Goal: Use online tool/utility: Utilize a website feature to perform a specific function

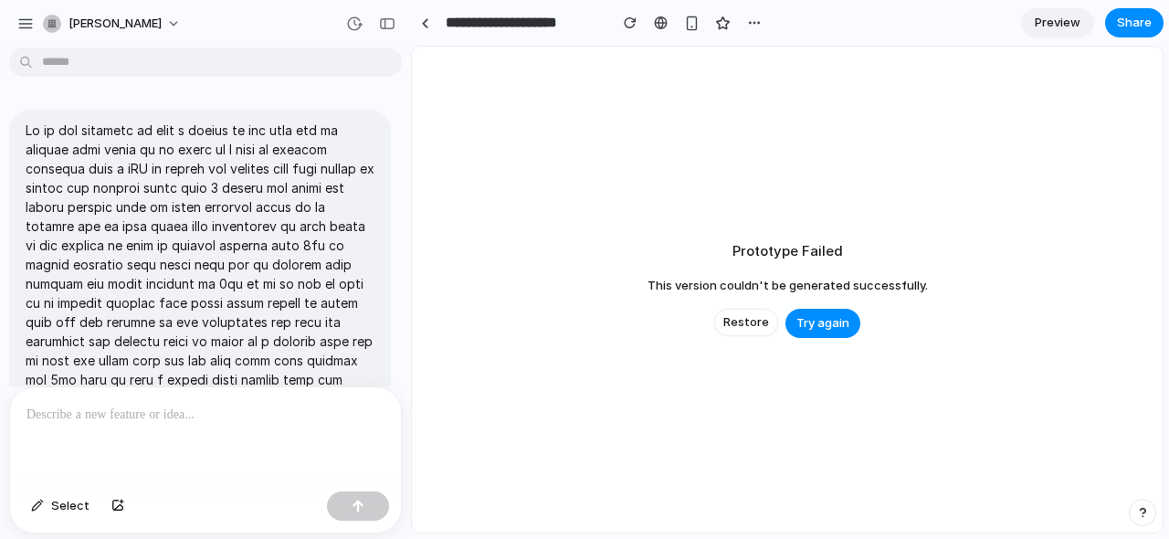
scroll to position [4758, 0]
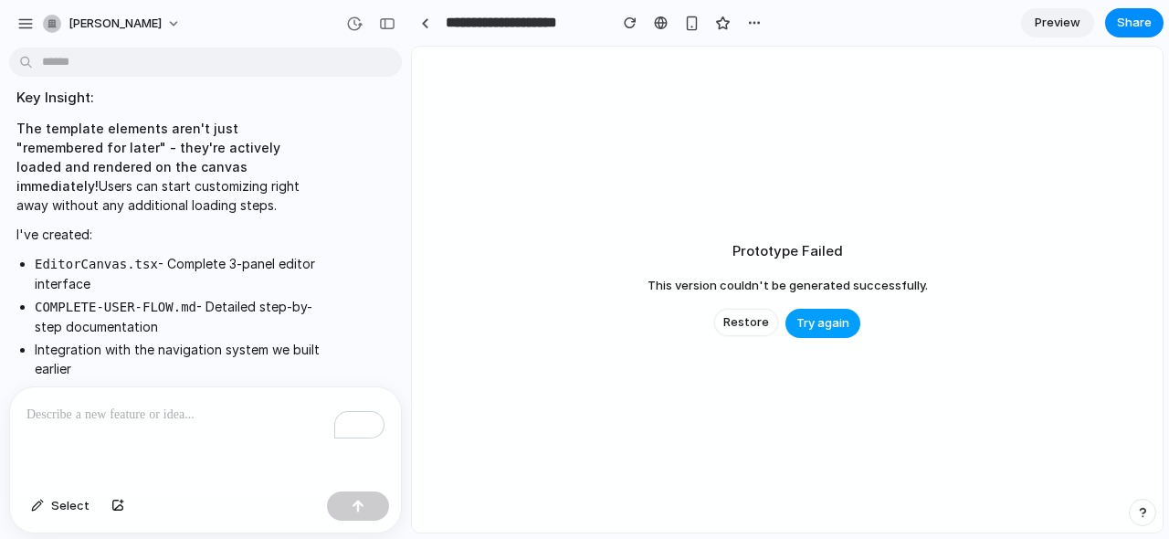
click at [818, 321] on span "Try again" at bounding box center [822, 323] width 53 height 18
click at [744, 320] on span "Restore" at bounding box center [746, 322] width 46 height 18
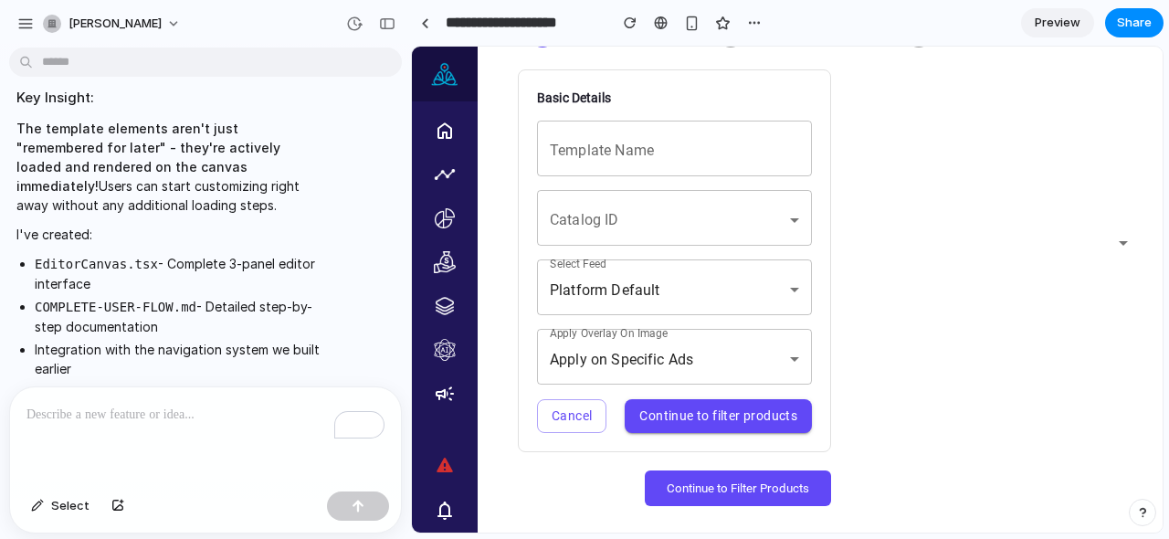
scroll to position [113, 0]
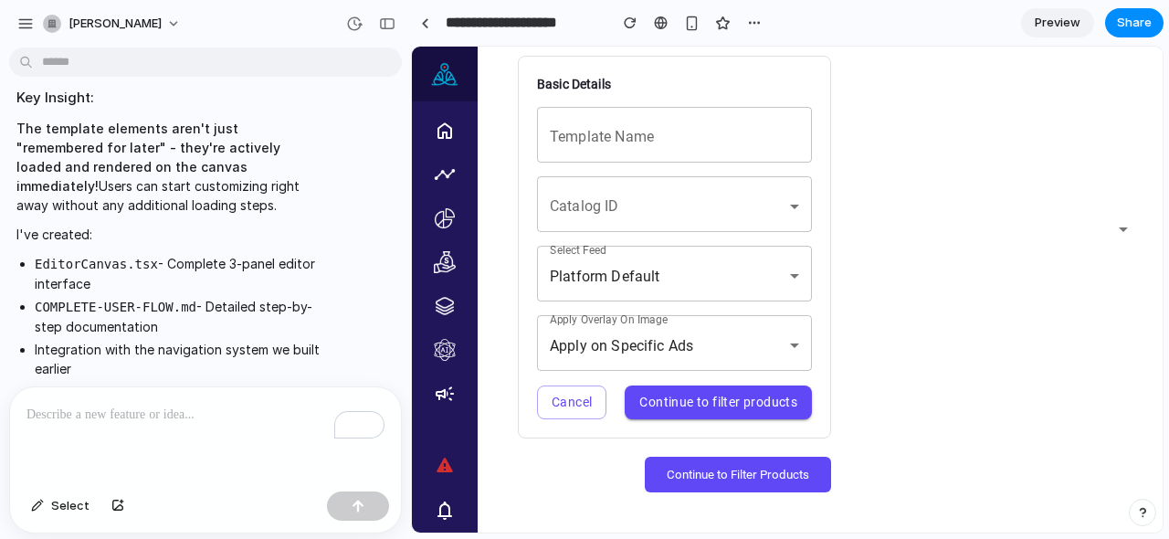
click at [762, 476] on button "Continue to Filter Products" at bounding box center [738, 475] width 186 height 36
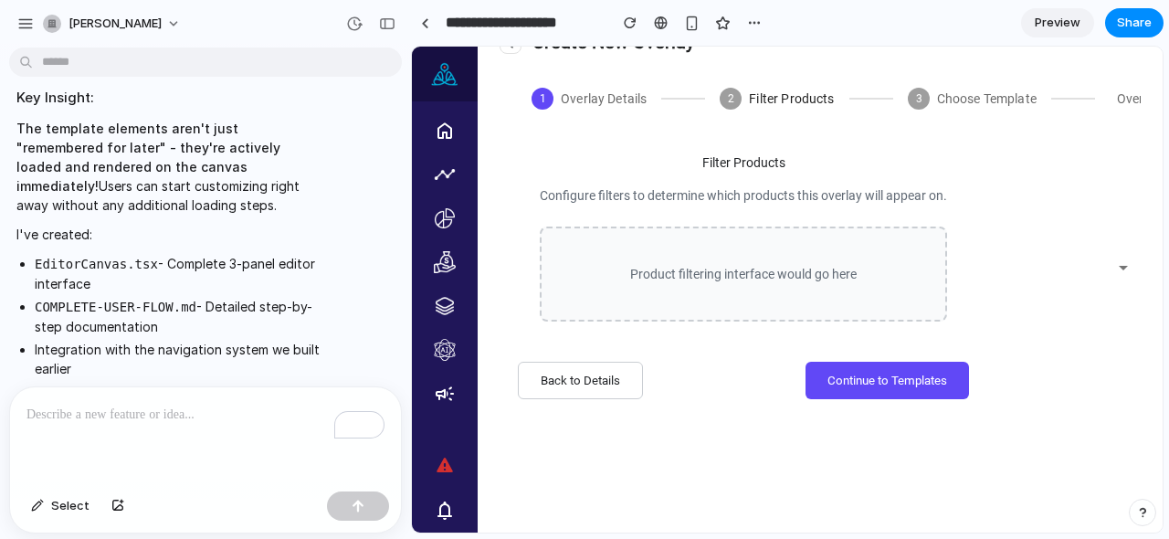
scroll to position [37, 0]
click at [924, 389] on button "Continue to Templates" at bounding box center [886, 380] width 163 height 37
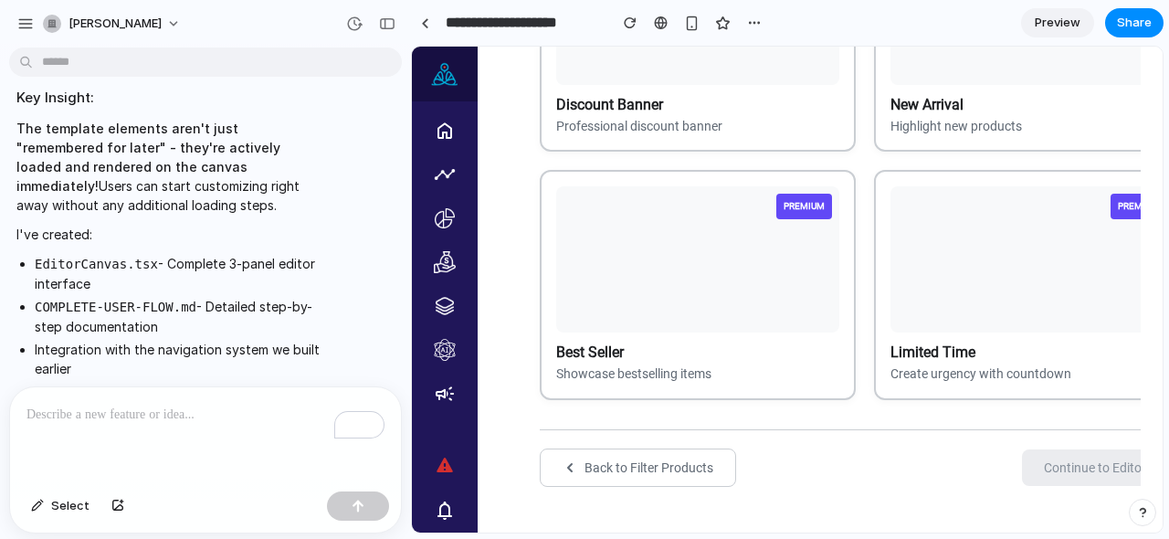
scroll to position [643, 0]
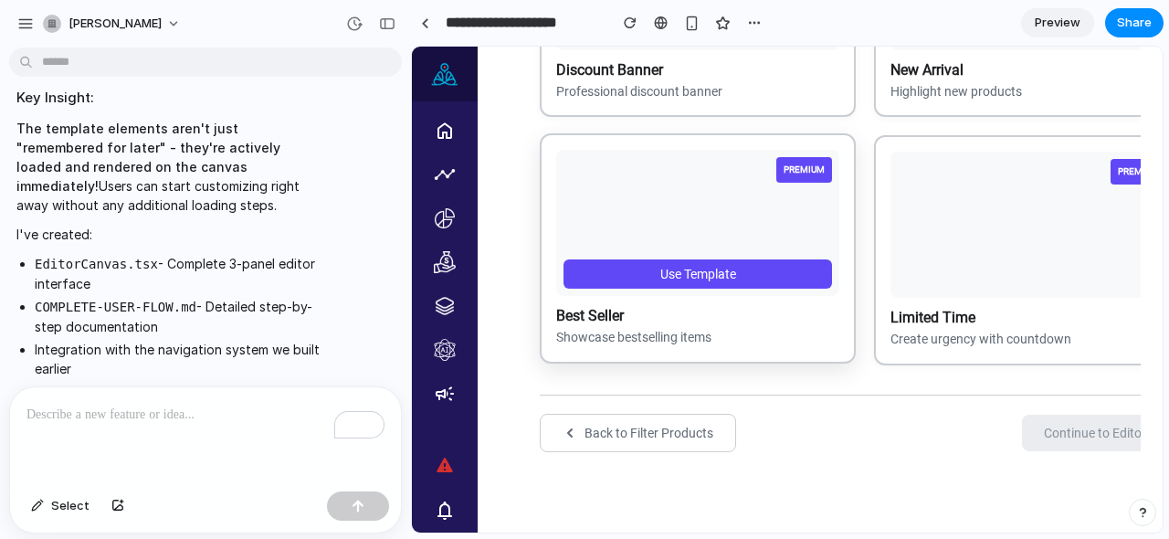
click at [757, 268] on button "Use Template" at bounding box center [697, 273] width 268 height 29
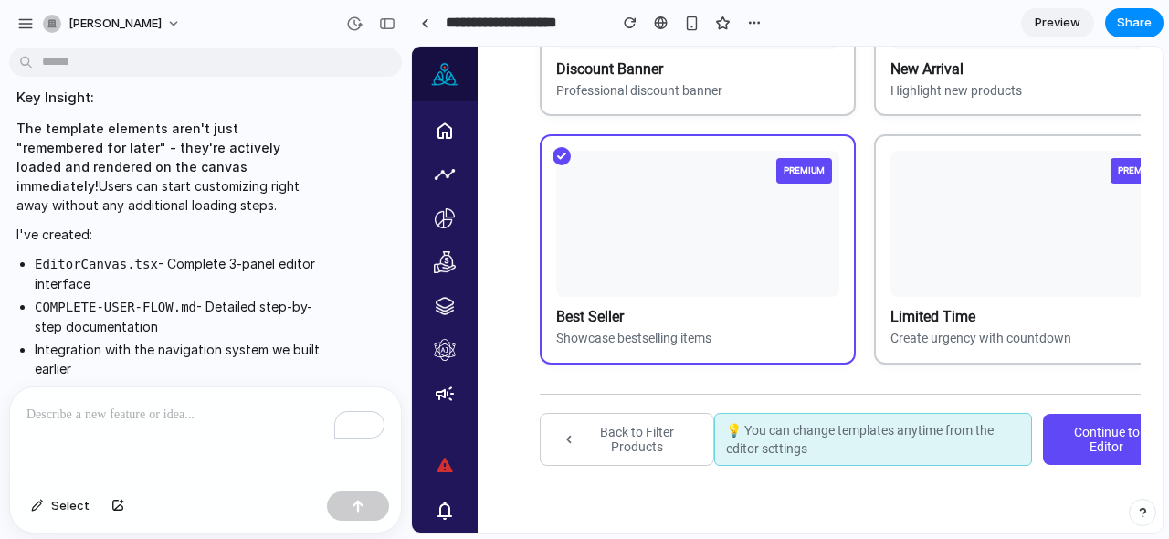
click at [1093, 455] on button "Continue to Editor" at bounding box center [1116, 439] width 147 height 51
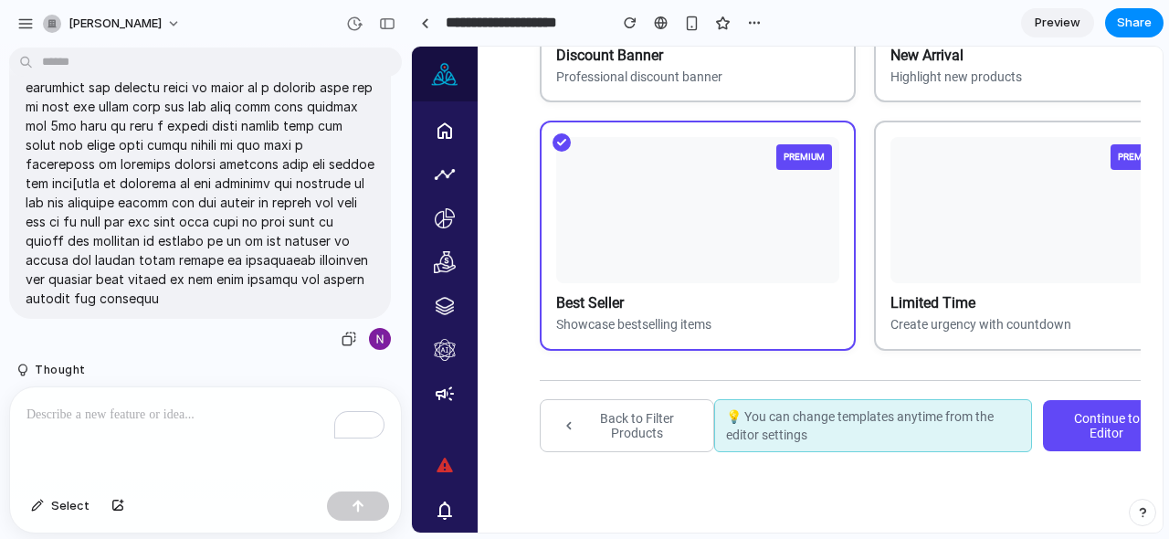
scroll to position [232, 0]
